Goal: Task Accomplishment & Management: Use online tool/utility

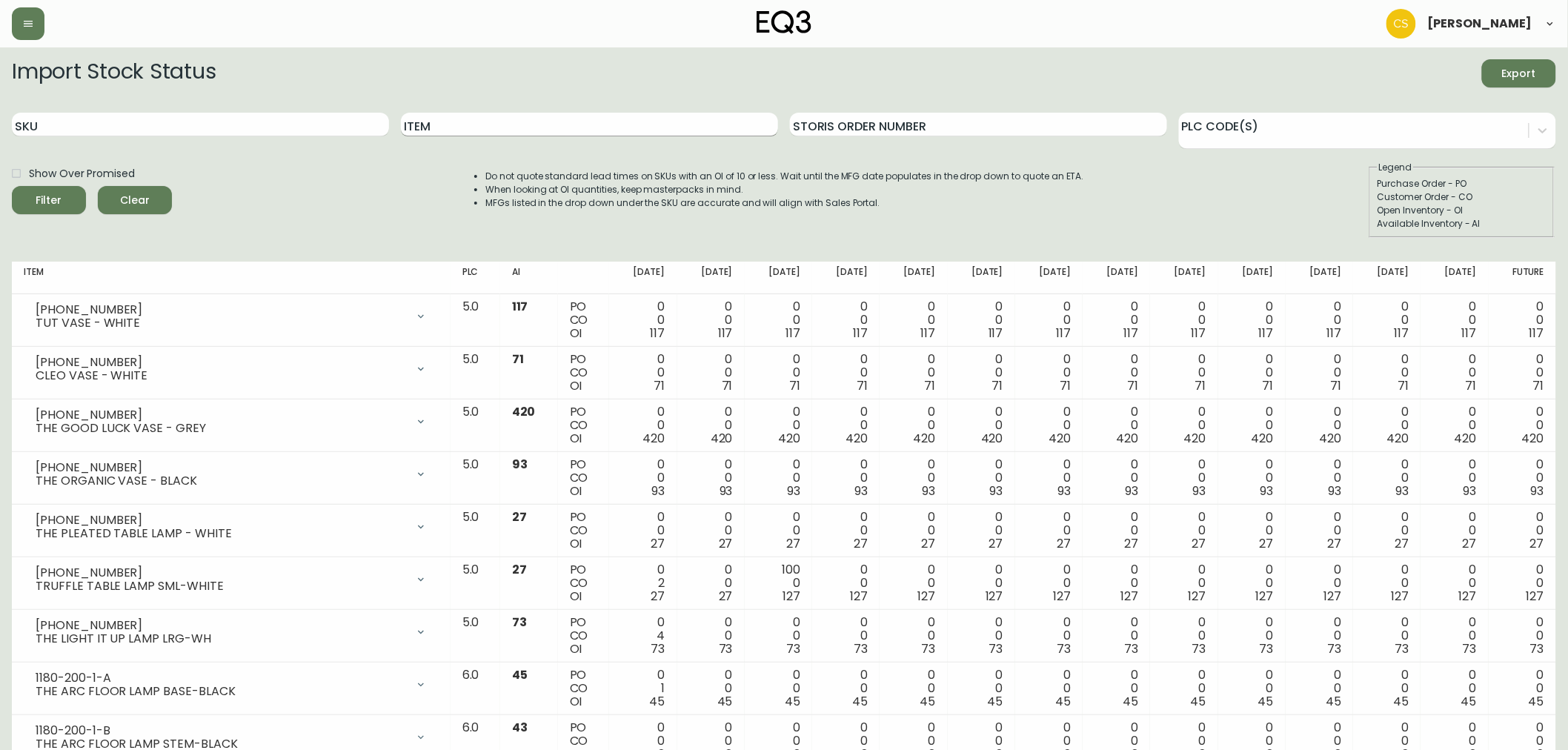
click at [491, 114] on input "Item" at bounding box center [589, 125] width 377 height 24
click at [12, 186] on button "Filter" at bounding box center [48, 199] width 74 height 28
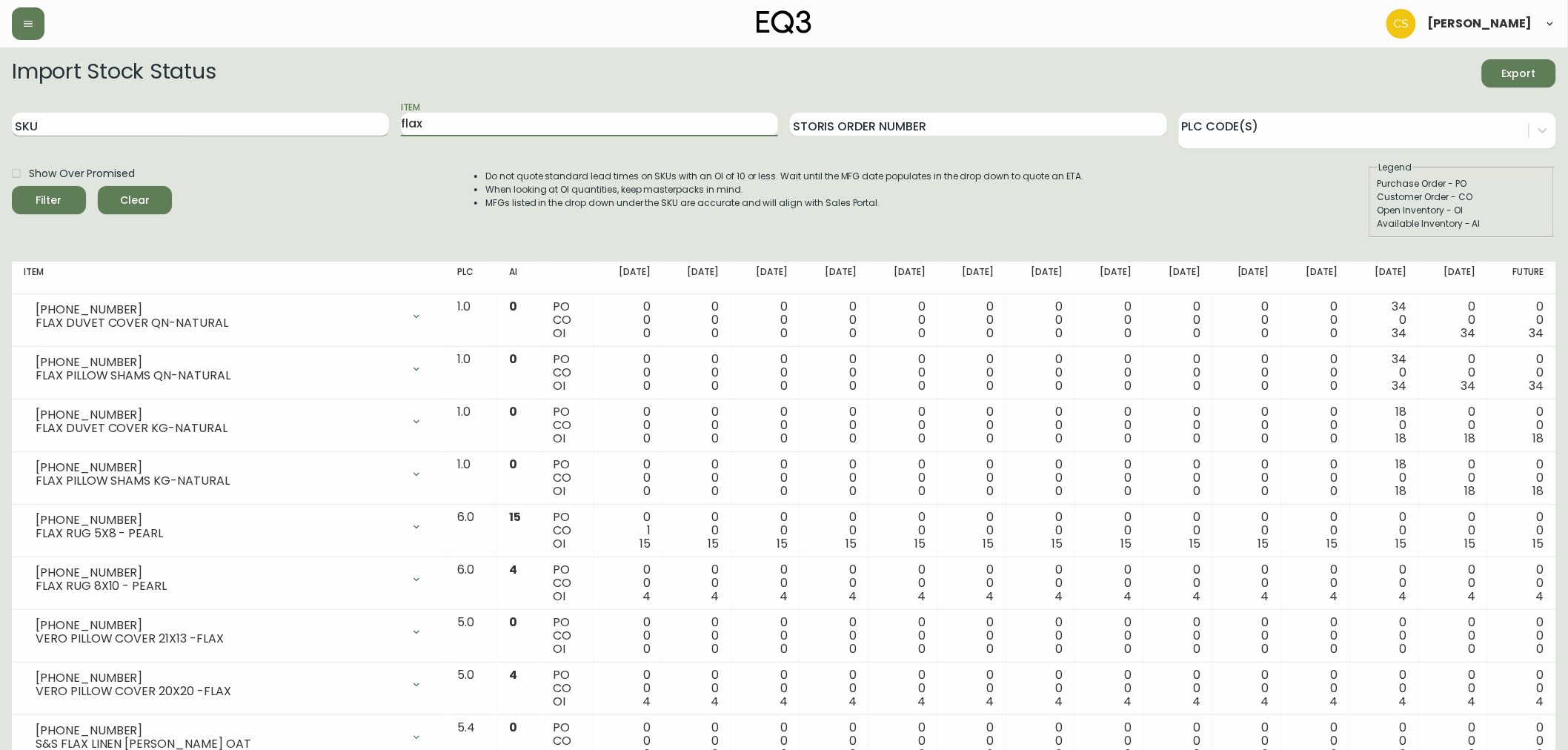
drag, startPoint x: 480, startPoint y: 134, endPoint x: 380, endPoint y: 131, distance: 100.0
click at [380, 131] on div "SKU Item flax Storis Order Number PLC Code(s)" at bounding box center [784, 125] width 1544 height 48
click at [12, 186] on button "Filter" at bounding box center [48, 199] width 74 height 28
drag, startPoint x: 411, startPoint y: 128, endPoint x: 368, endPoint y: 127, distance: 43.0
click at [368, 127] on div "SKU Item BARLI Storis Order Number PLC Code(s)" at bounding box center [784, 125] width 1544 height 48
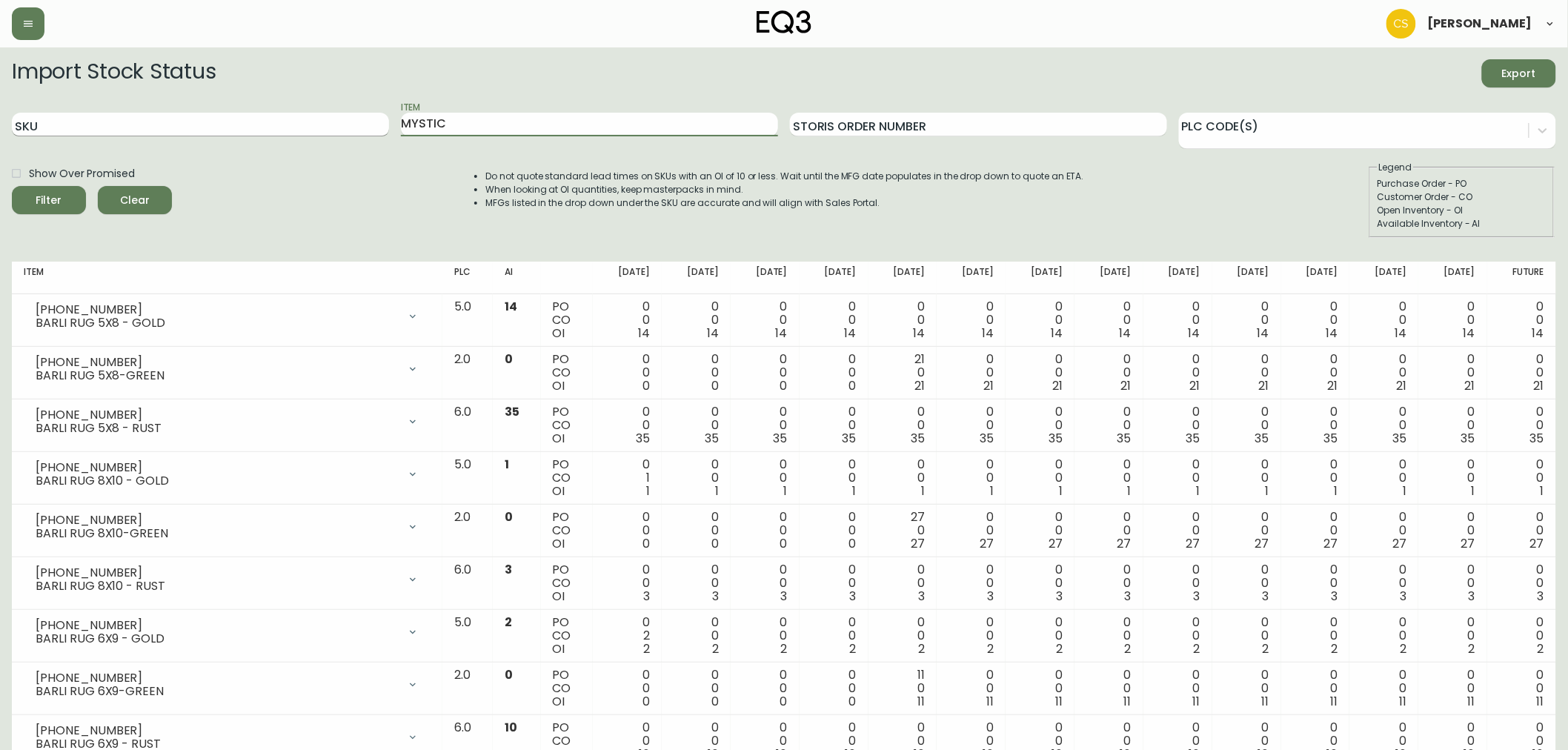
click at [12, 186] on button "Filter" at bounding box center [48, 199] width 74 height 28
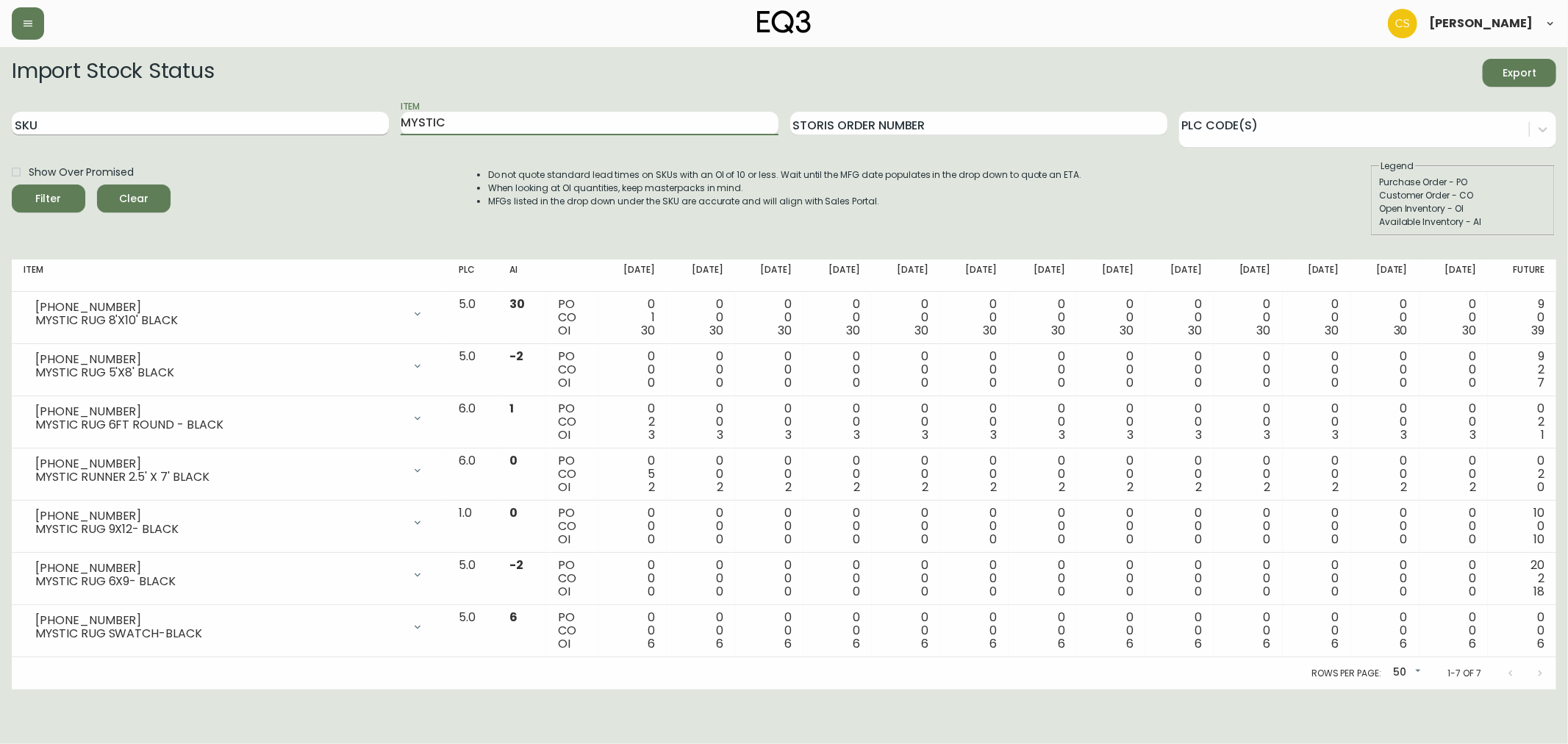
drag, startPoint x: 476, startPoint y: 123, endPoint x: 373, endPoint y: 121, distance: 103.0
click at [373, 121] on div "SKU Item MYSTIC Storis Order Number PLC Code(s)" at bounding box center [784, 124] width 1544 height 48
type input "LINK"
click at [12, 184] on button "Filter" at bounding box center [48, 198] width 73 height 28
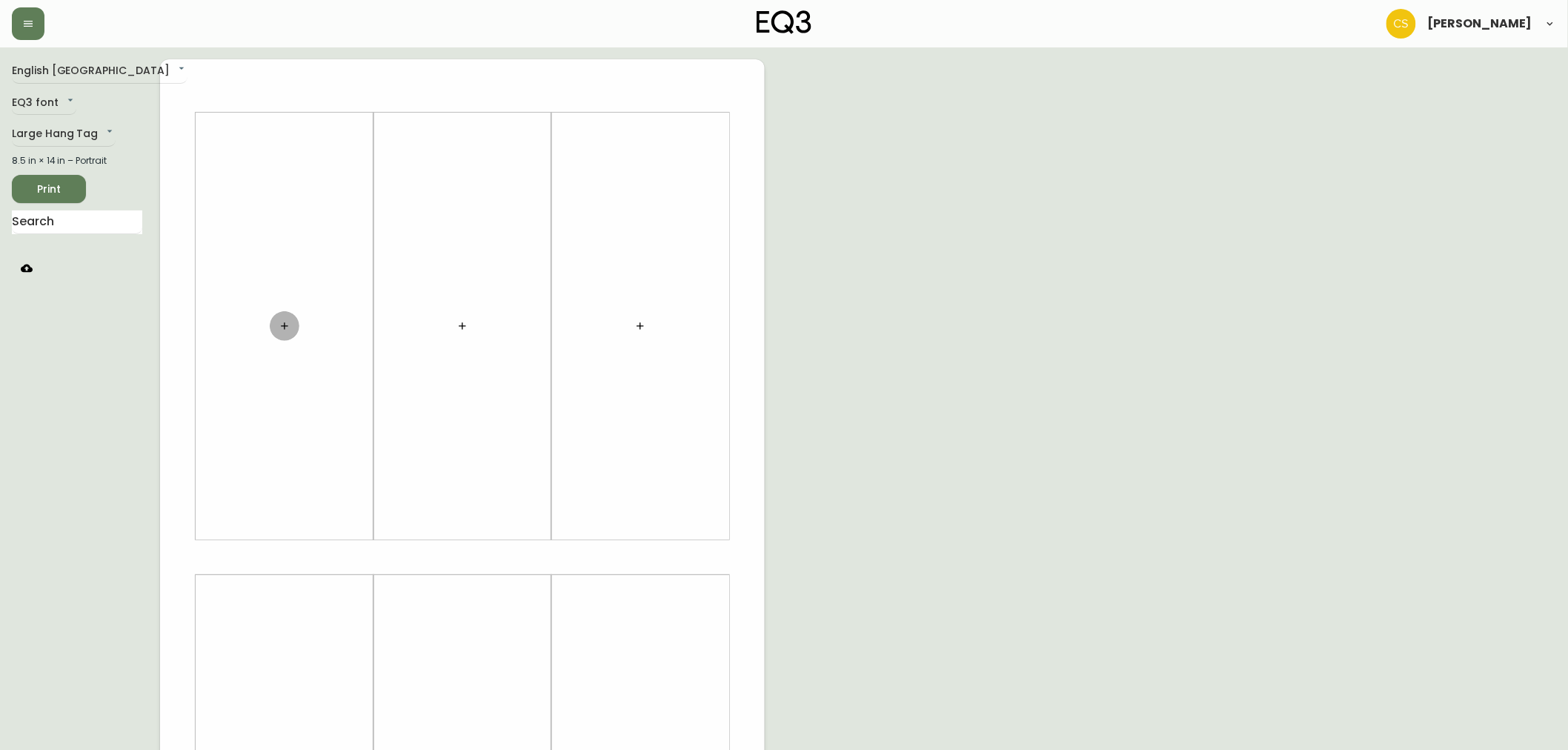
click at [281, 321] on icon "button" at bounding box center [284, 326] width 12 height 12
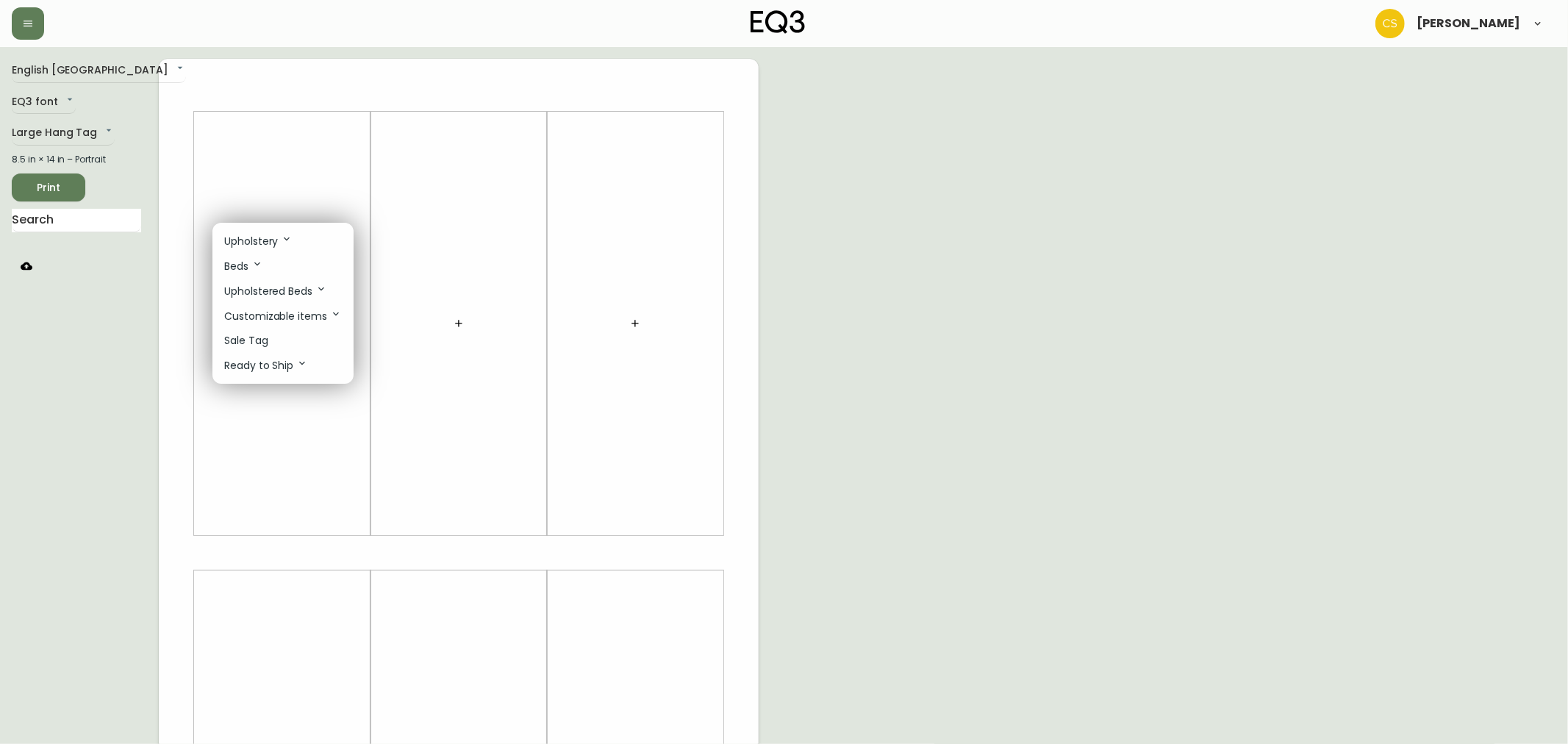
click at [272, 339] on li "Sale Tag" at bounding box center [283, 340] width 141 height 24
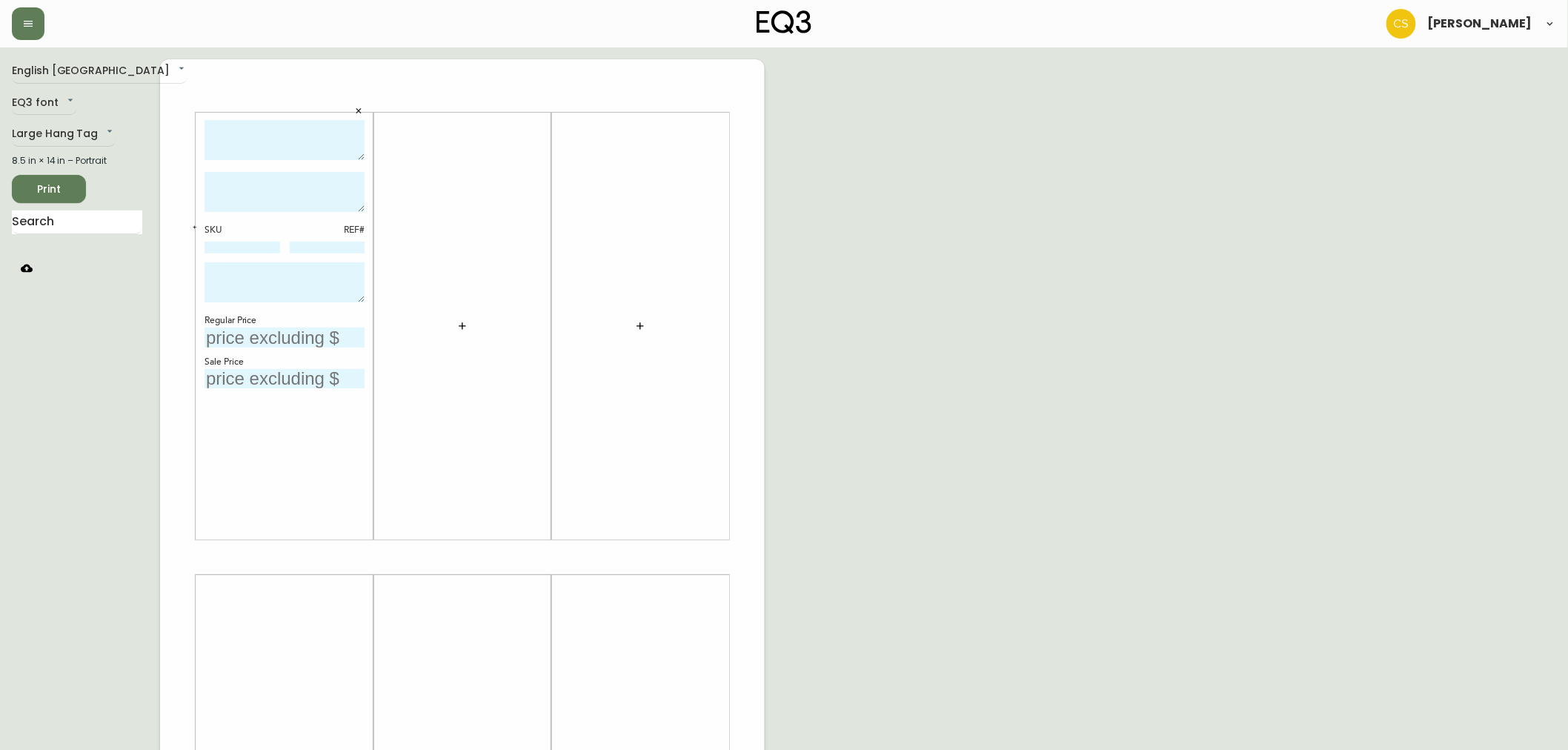
click at [300, 149] on textarea at bounding box center [285, 140] width 160 height 41
type textarea "FLAX 5' X 8' RUG - PEARL"
click at [361, 109] on icon "button" at bounding box center [359, 111] width 9 height 9
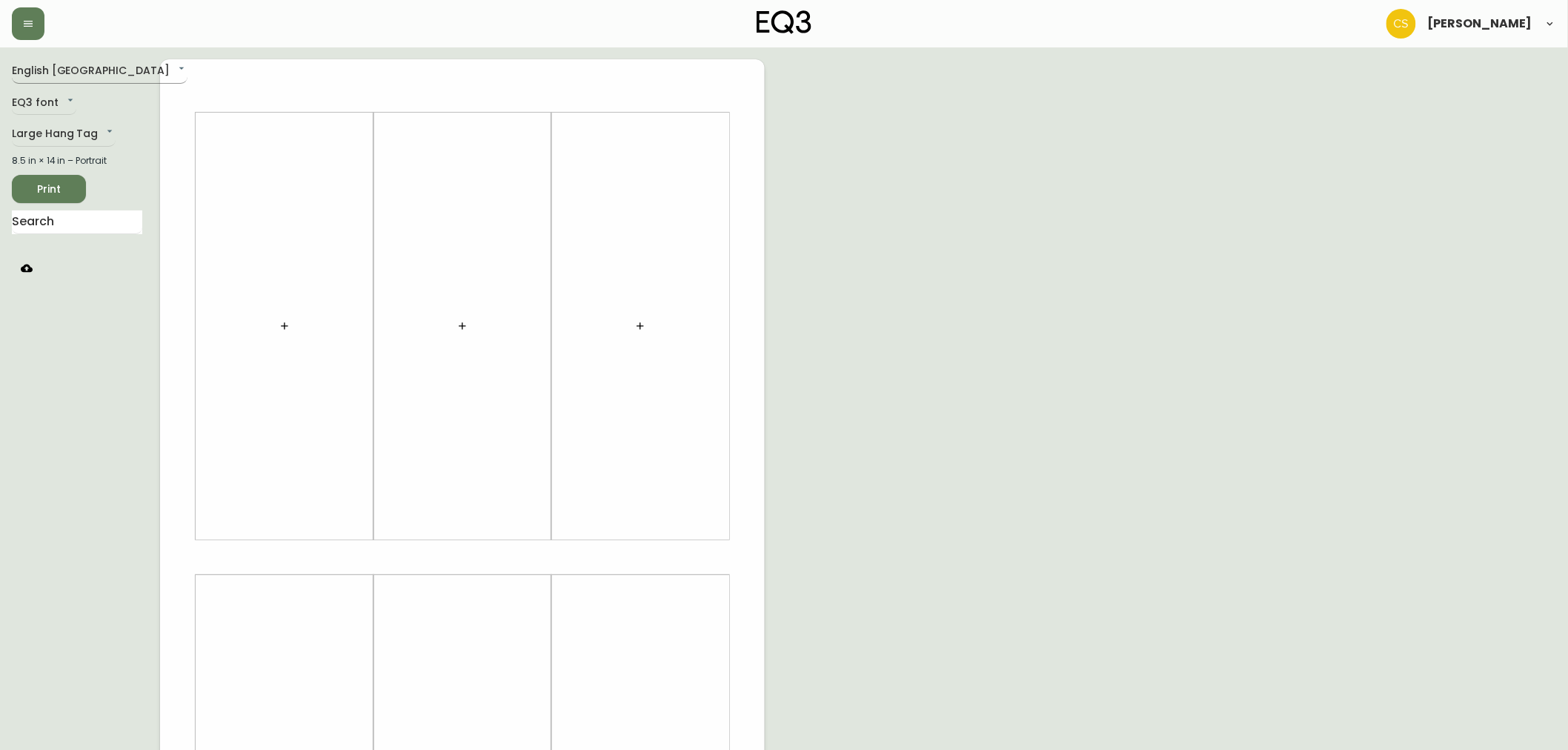
click at [73, 72] on body "[PERSON_NAME] English Canada en_CA EQ3 font EQ3 Large Hang Tag large 8.5 in × 1…" at bounding box center [784, 527] width 1568 height 1055
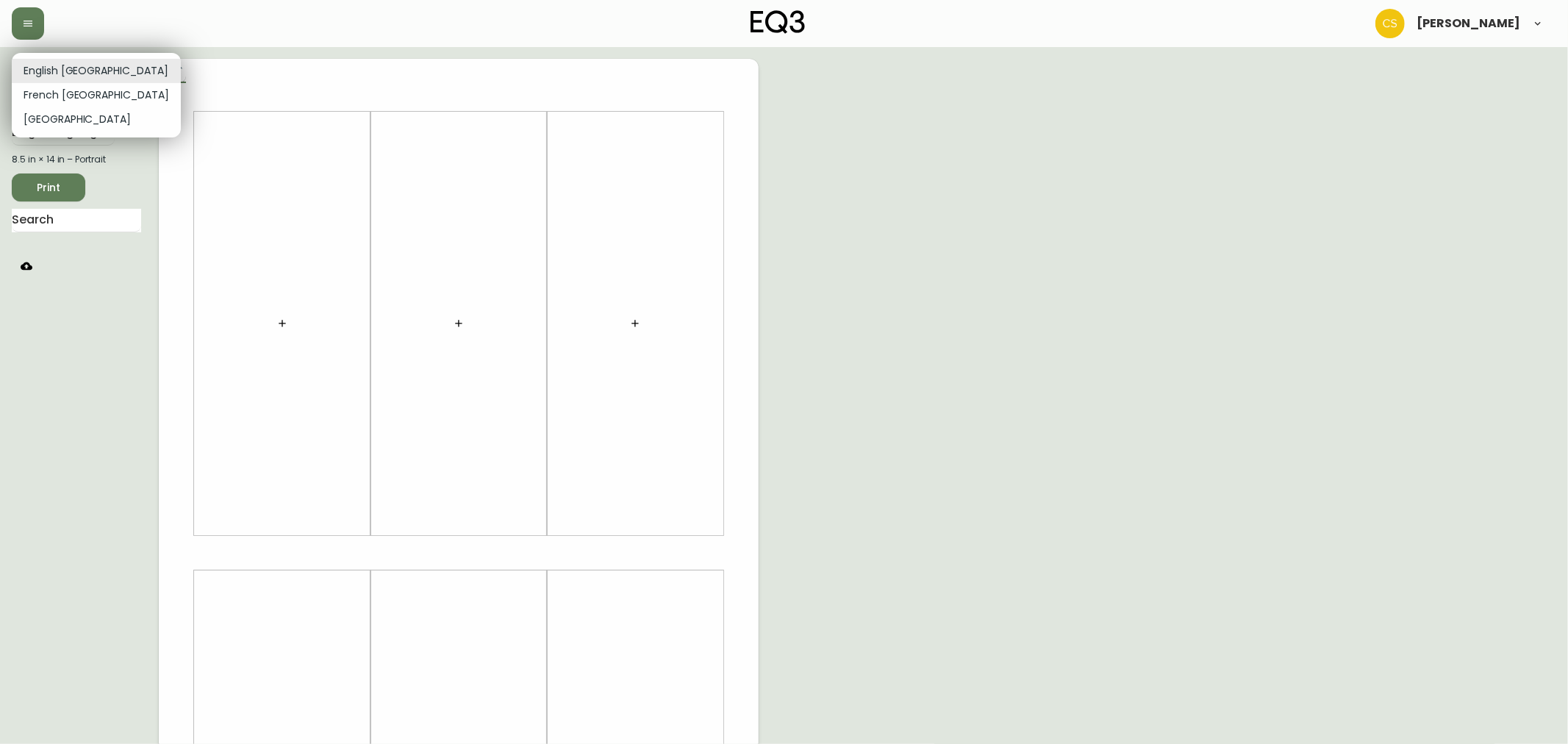
click at [72, 71] on li "English [GEOGRAPHIC_DATA]" at bounding box center [96, 70] width 169 height 24
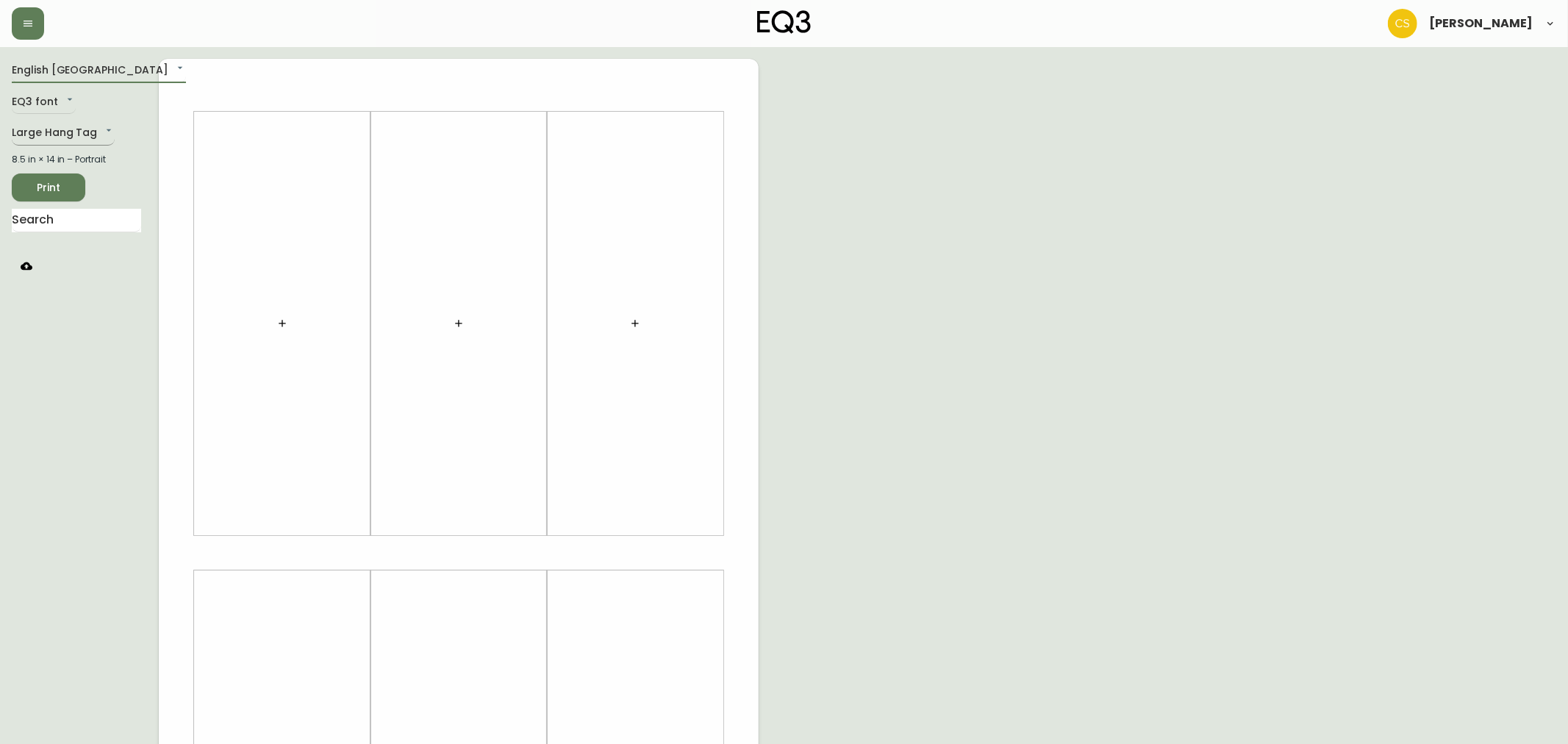
click at [61, 131] on body "[PERSON_NAME] English Canada en_CA EQ3 font EQ3 Large Hang Tag large 8.5 in × 1…" at bounding box center [784, 523] width 1568 height 1046
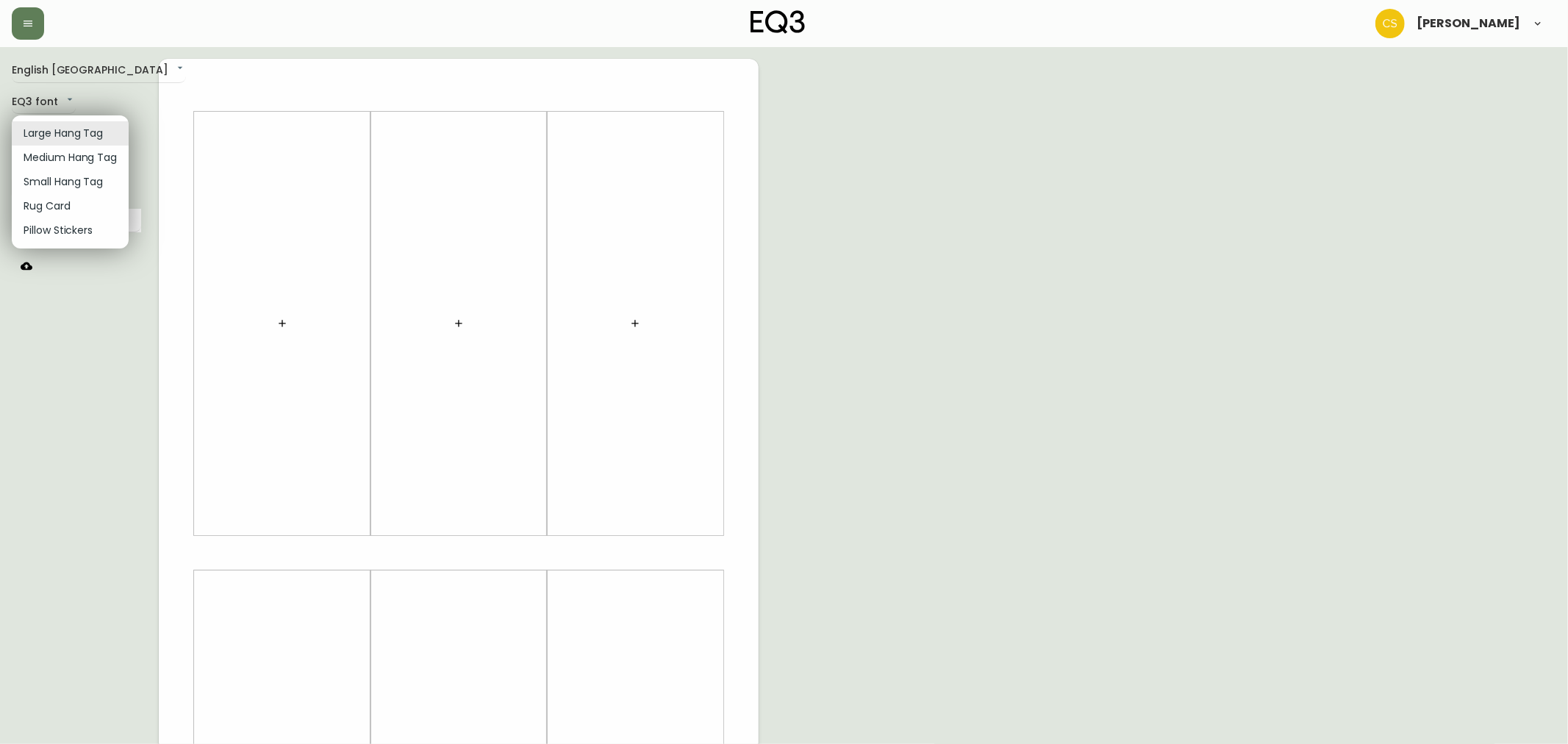
click at [63, 206] on li "Rug Card" at bounding box center [70, 206] width 116 height 24
type input "rugs"
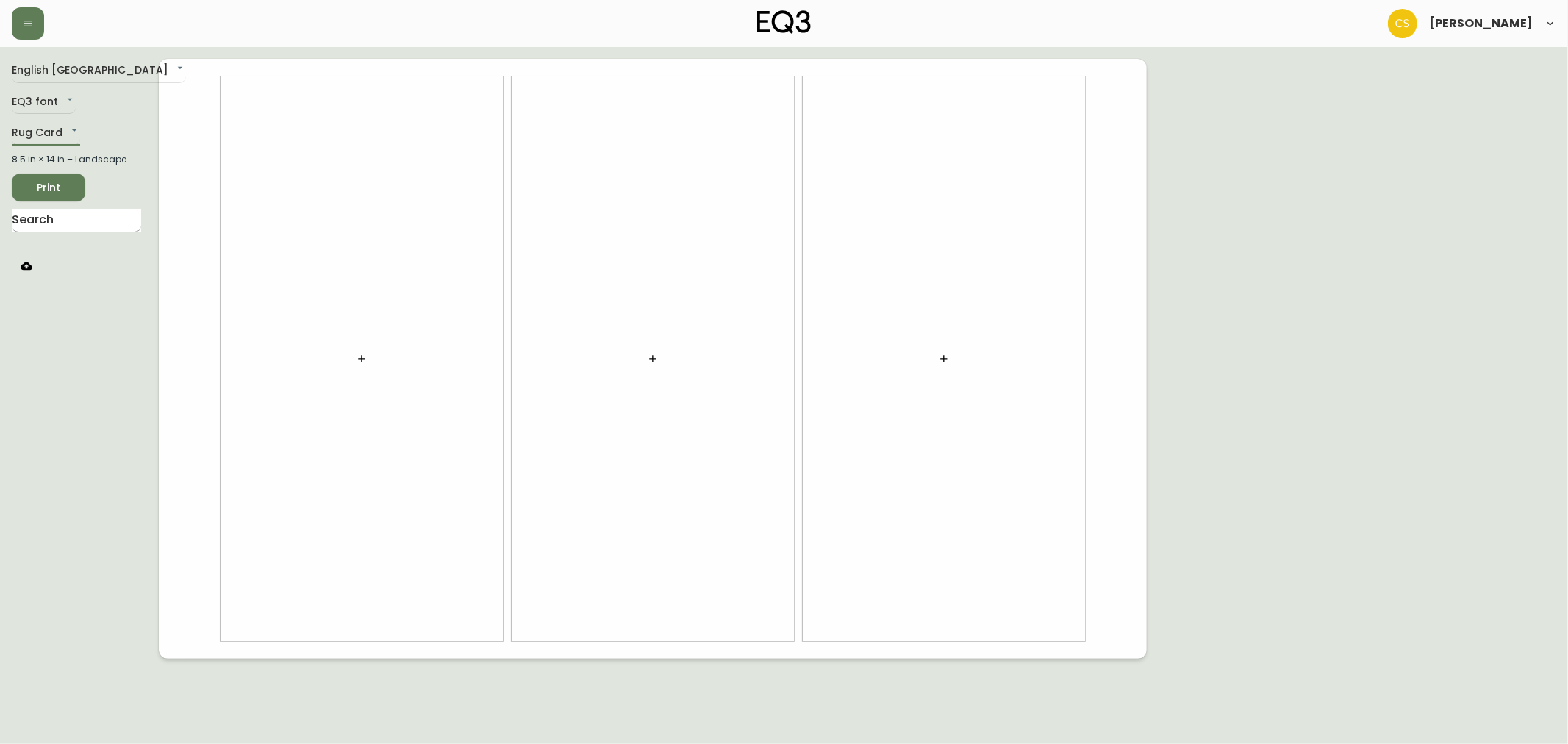
click at [85, 217] on input "text" at bounding box center [76, 220] width 129 height 23
type input "LINK"
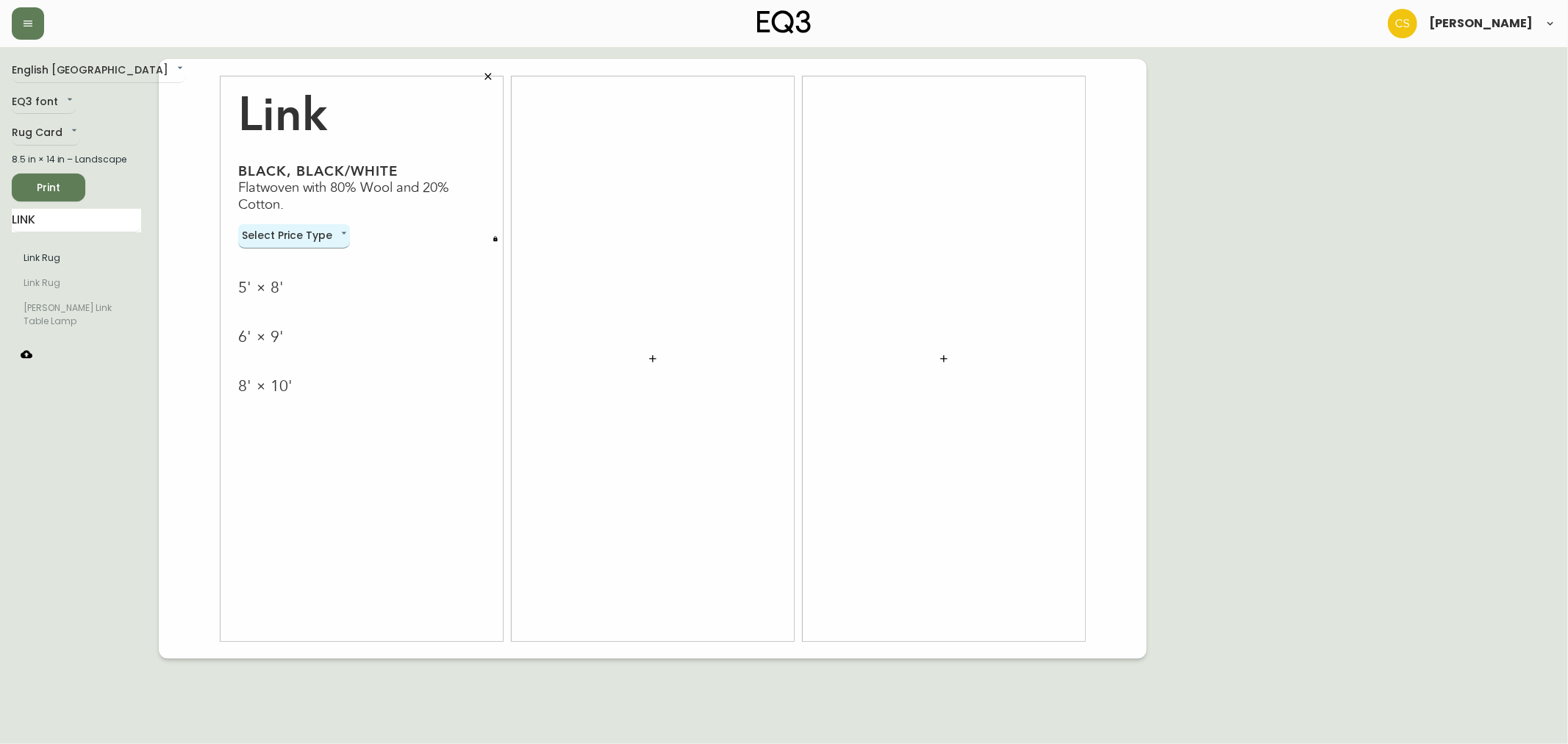
click at [324, 237] on body "[PERSON_NAME] English Canada en_CA EQ3 font EQ3 Rug Card rugs 8.5 in × 14 in – …" at bounding box center [784, 329] width 1568 height 658
click at [298, 255] on li "Normal" at bounding box center [294, 259] width 112 height 24
type input "normal"
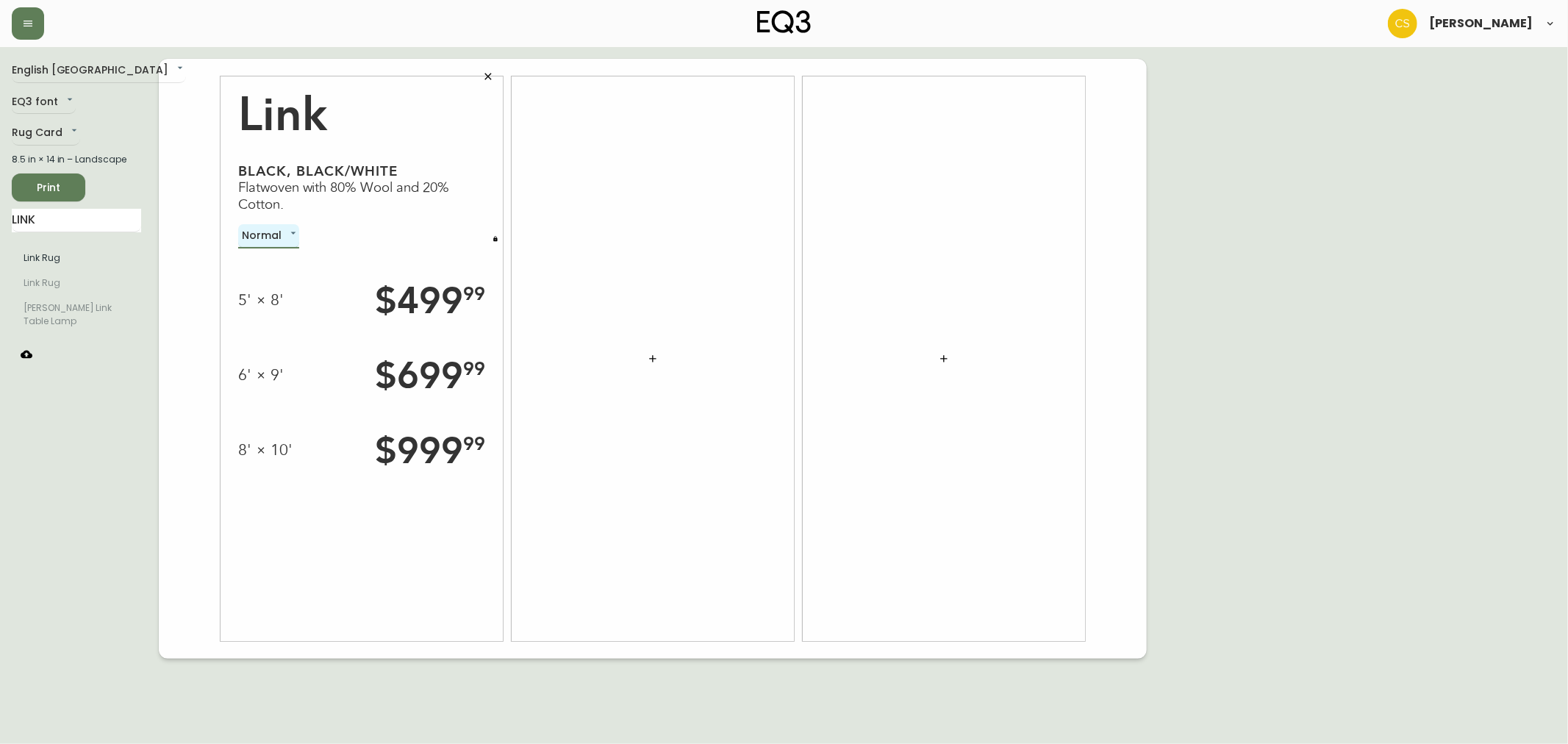
click at [501, 236] on button "button" at bounding box center [496, 238] width 14 height 14
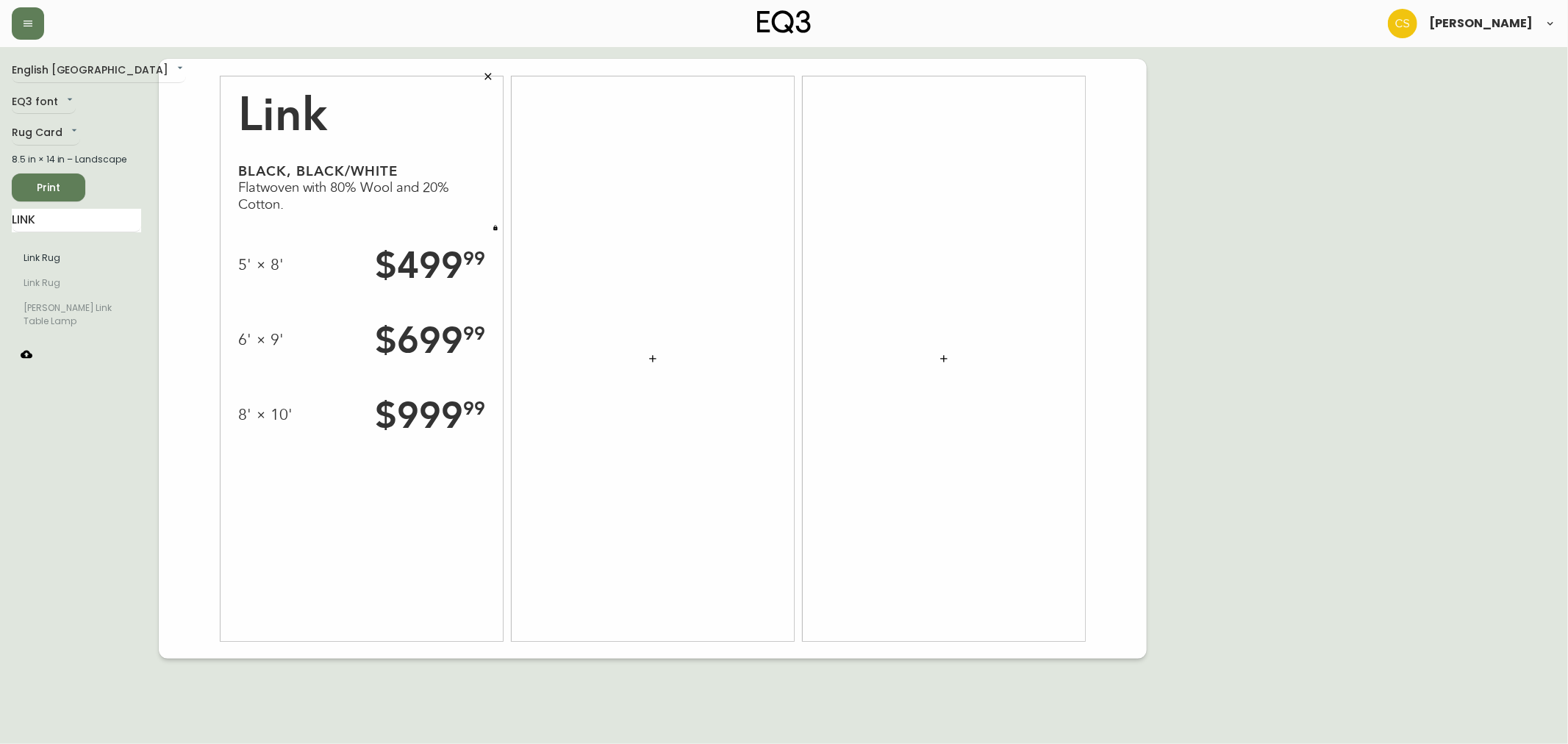
click at [409, 522] on div "Link Black, Black/White Flatwoven with 80% Wool and 20% Cotton. 5' × 8' $ 499 9…" at bounding box center [361, 358] width 283 height 564
click at [63, 186] on span "Print" at bounding box center [48, 188] width 50 height 18
